Goal: Obtain resource: Obtain resource

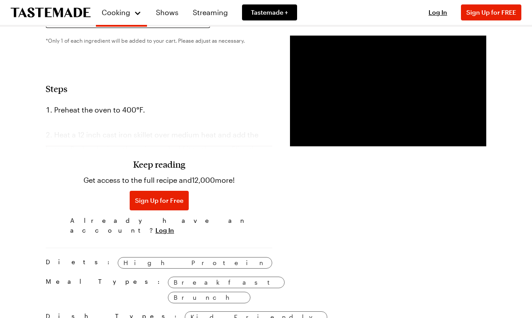
scroll to position [590, 0]
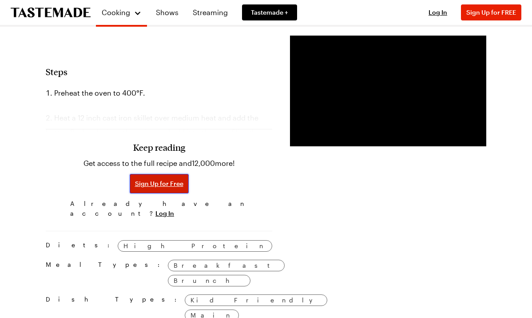
click at [168, 183] on span "Sign Up for Free" at bounding box center [159, 183] width 48 height 9
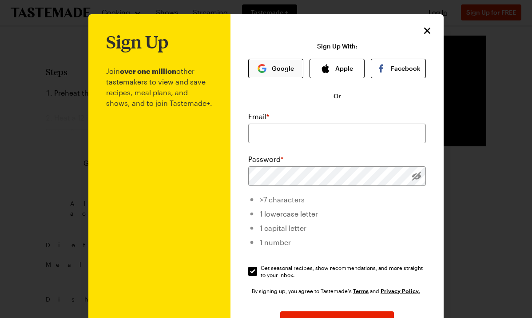
click at [275, 67] on button "Google" at bounding box center [275, 69] width 55 height 20
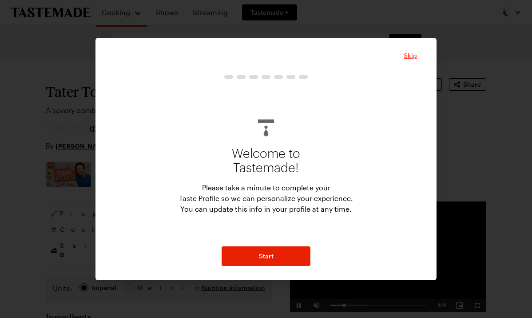
click at [413, 58] on span "Skip" at bounding box center [410, 55] width 13 height 9
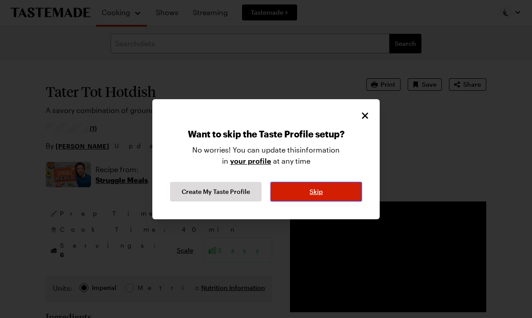
click at [314, 187] on span "Skip" at bounding box center [316, 191] width 13 height 9
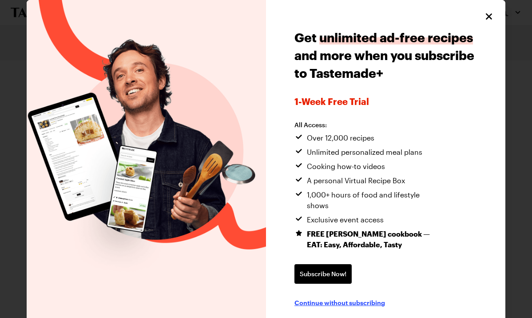
click at [370, 298] on span "Continue without subscribing" at bounding box center [340, 302] width 91 height 9
type textarea "x"
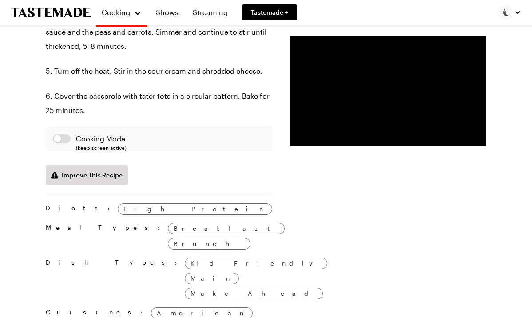
scroll to position [849, 0]
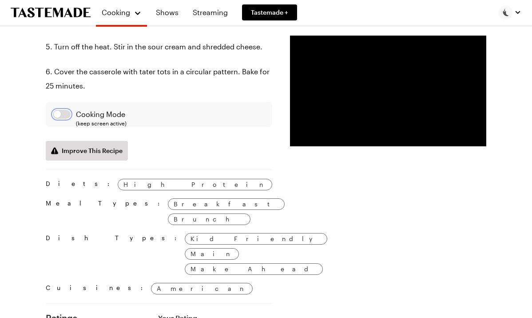
click at [60, 119] on button "button" at bounding box center [62, 114] width 18 height 9
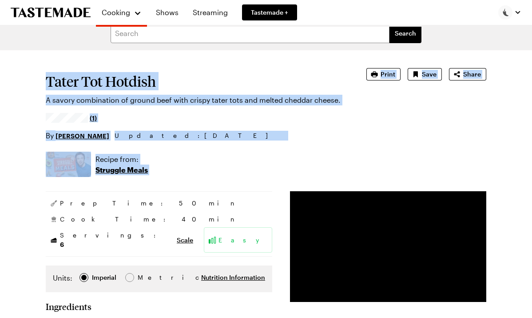
scroll to position [0, 0]
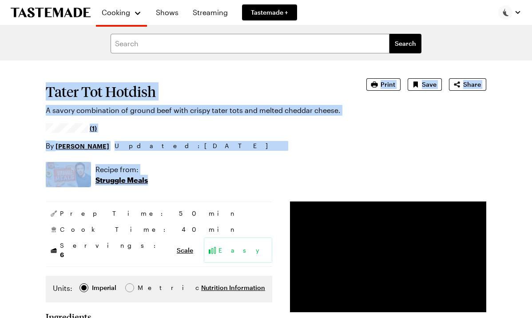
drag, startPoint x: 44, startPoint y: 89, endPoint x: 162, endPoint y: 183, distance: 150.8
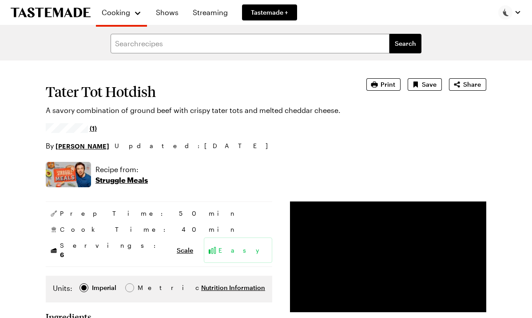
click at [403, 147] on div "Tater Tot Hotdish A savory combination of ground beef with crispy tater tots an…" at bounding box center [266, 114] width 441 height 73
click at [384, 85] on span "Print" at bounding box center [388, 84] width 15 height 9
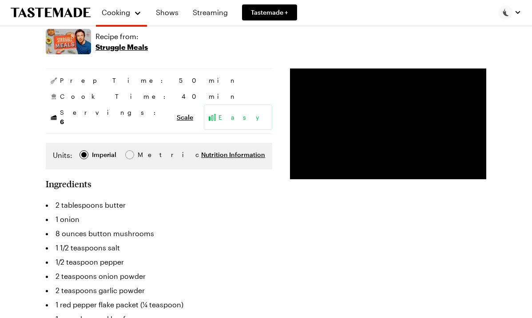
scroll to position [130, 0]
